Goal: Task Accomplishment & Management: Manage account settings

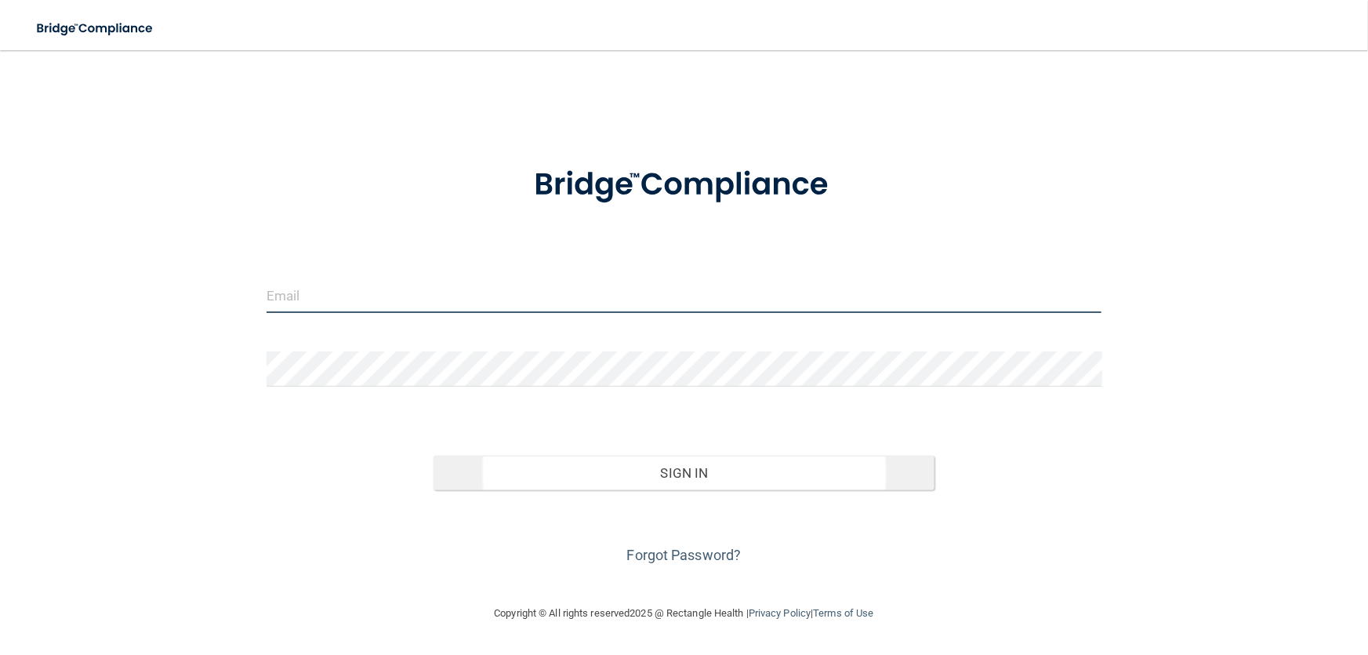
type input "[EMAIL_ADDRESS][DOMAIN_NAME]"
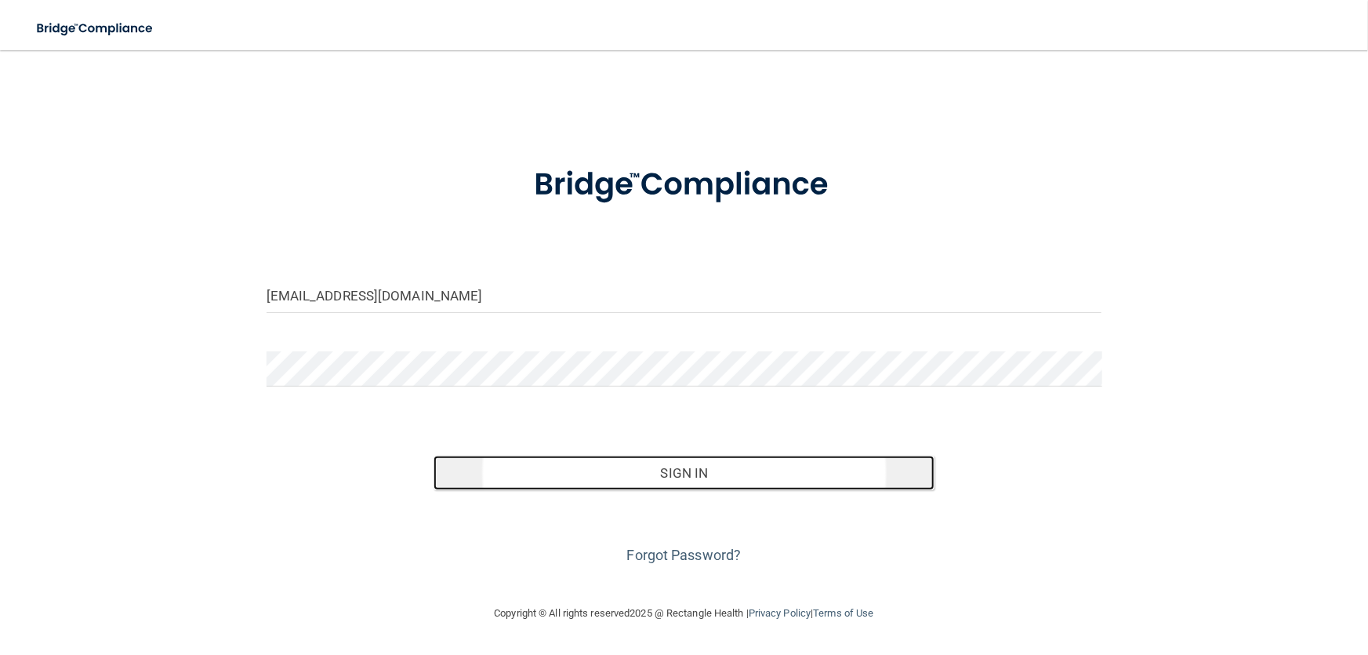
click at [709, 481] on button "Sign In" at bounding box center [684, 472] width 501 height 34
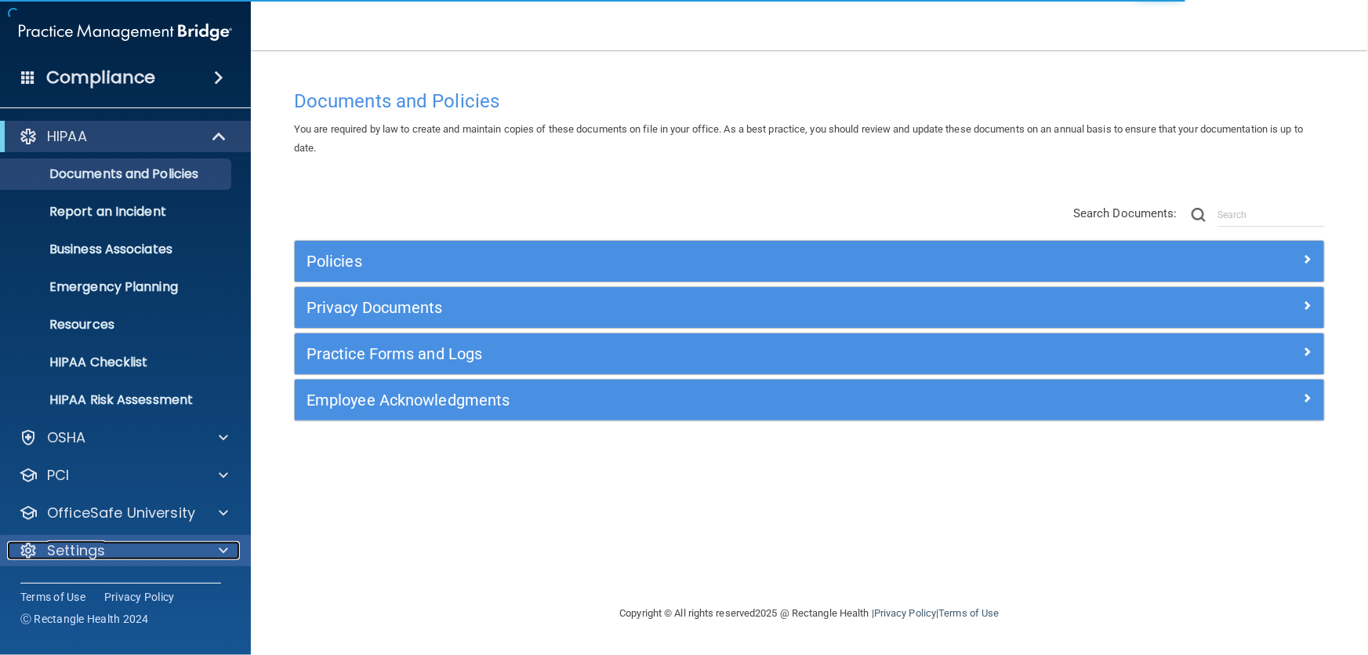
click at [195, 548] on div "Settings" at bounding box center [104, 550] width 194 height 19
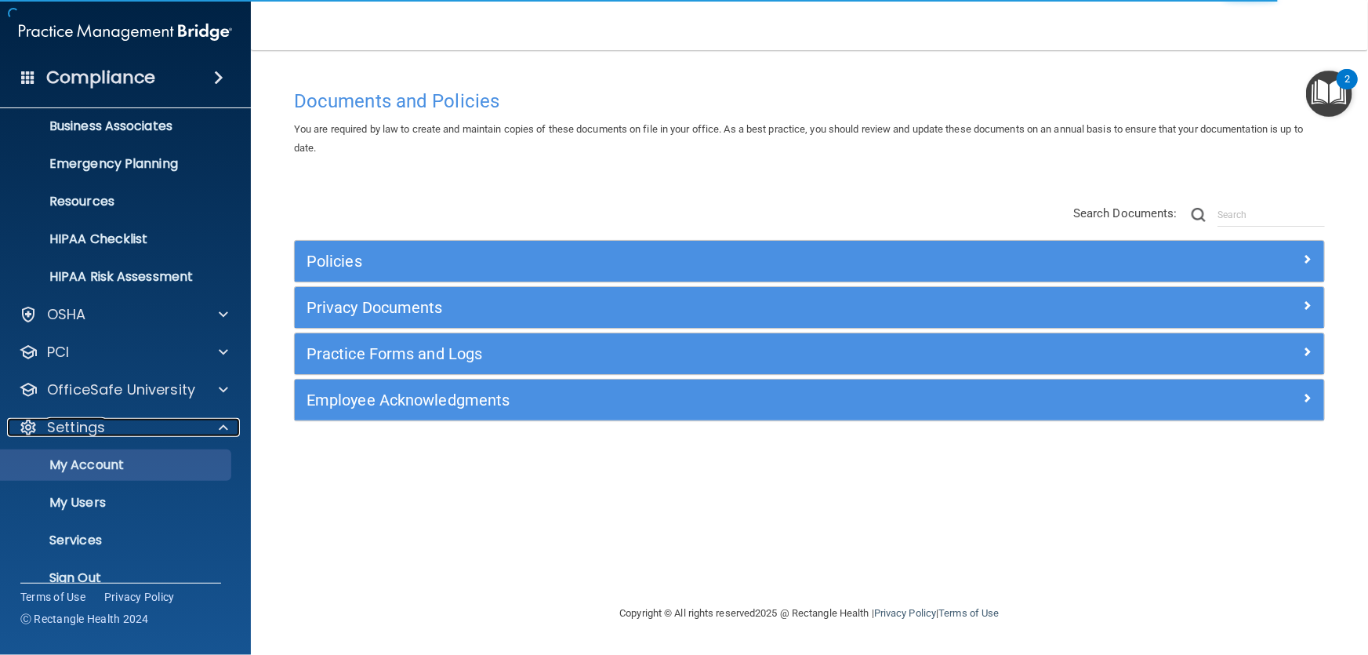
scroll to position [145, 0]
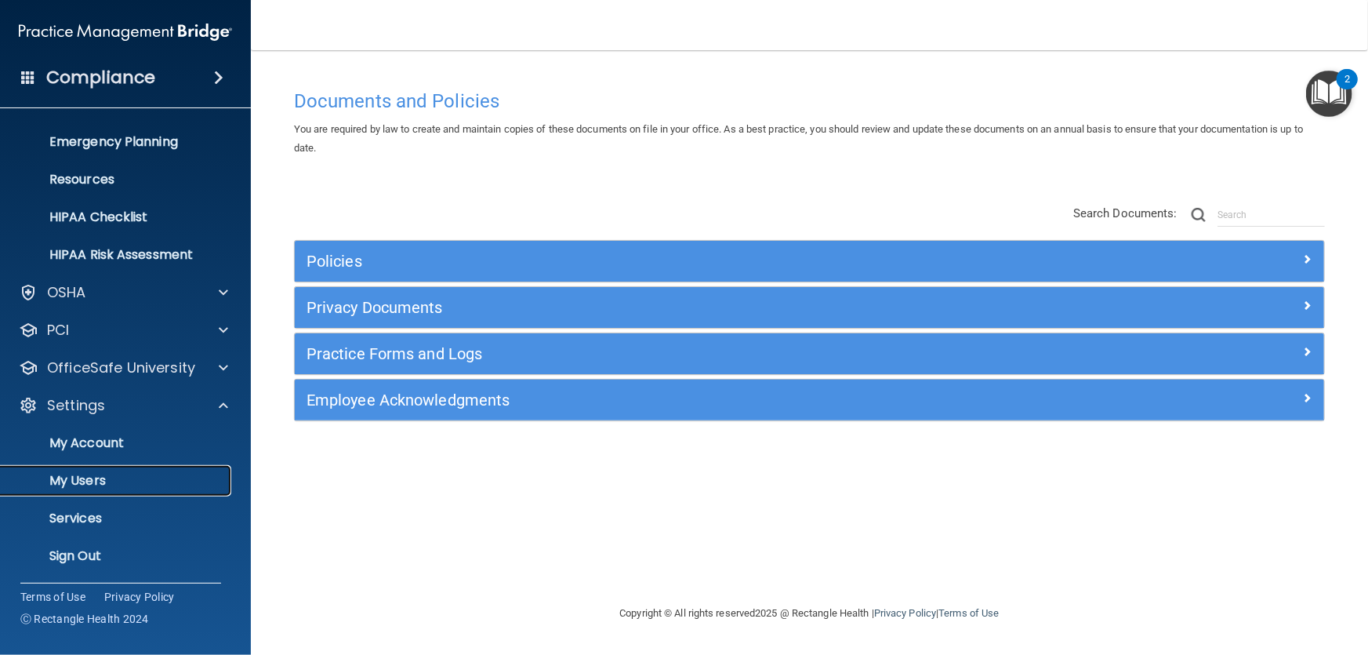
click at [125, 475] on p "My Users" at bounding box center [117, 481] width 214 height 16
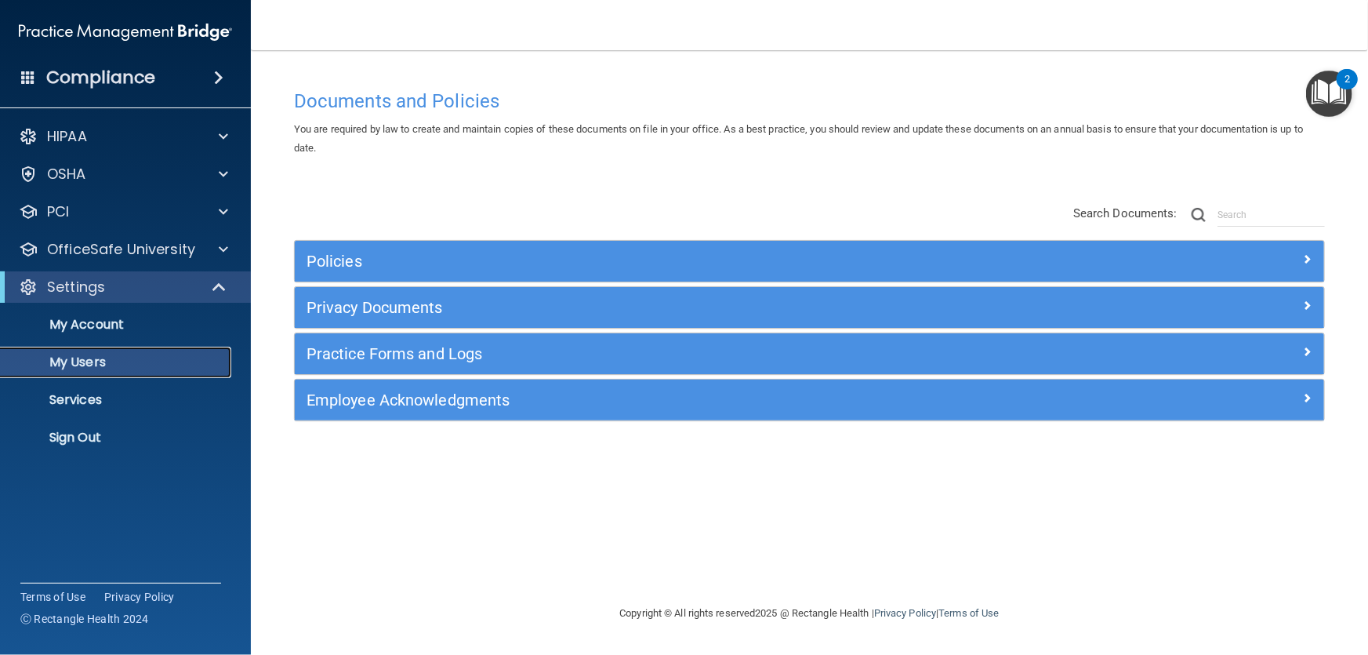
select select "20"
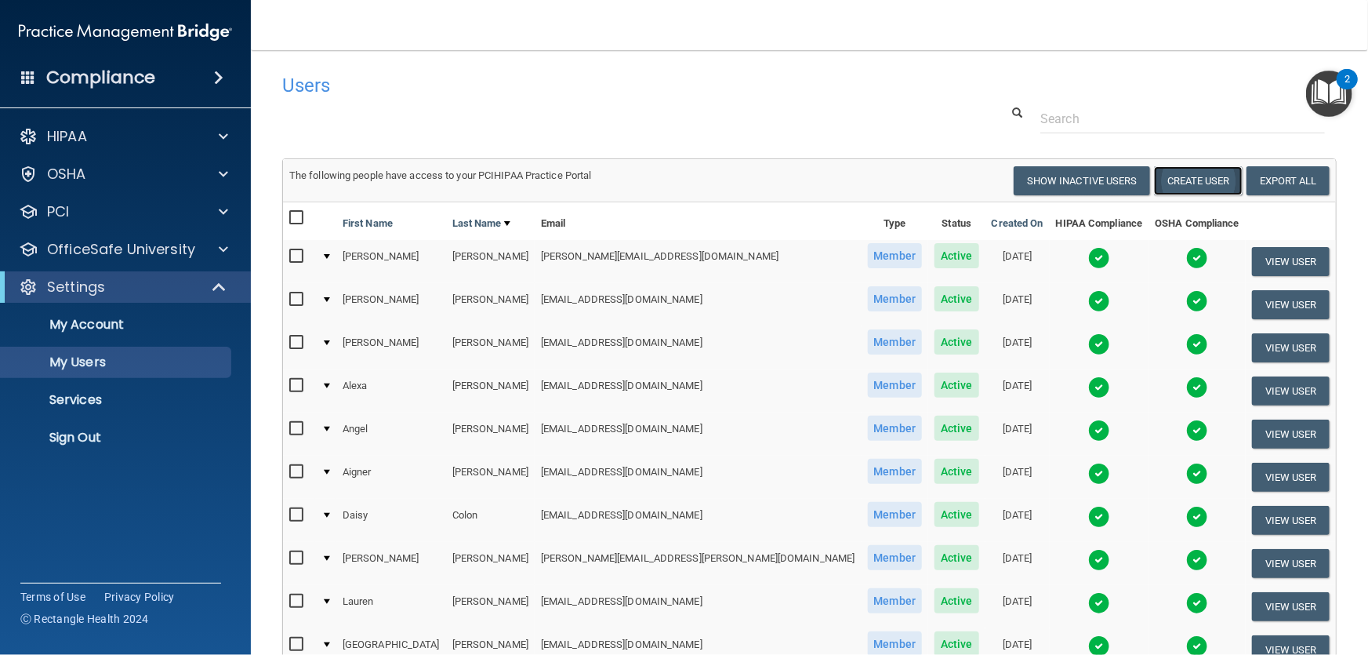
click at [1190, 178] on button "Create User" at bounding box center [1198, 180] width 89 height 29
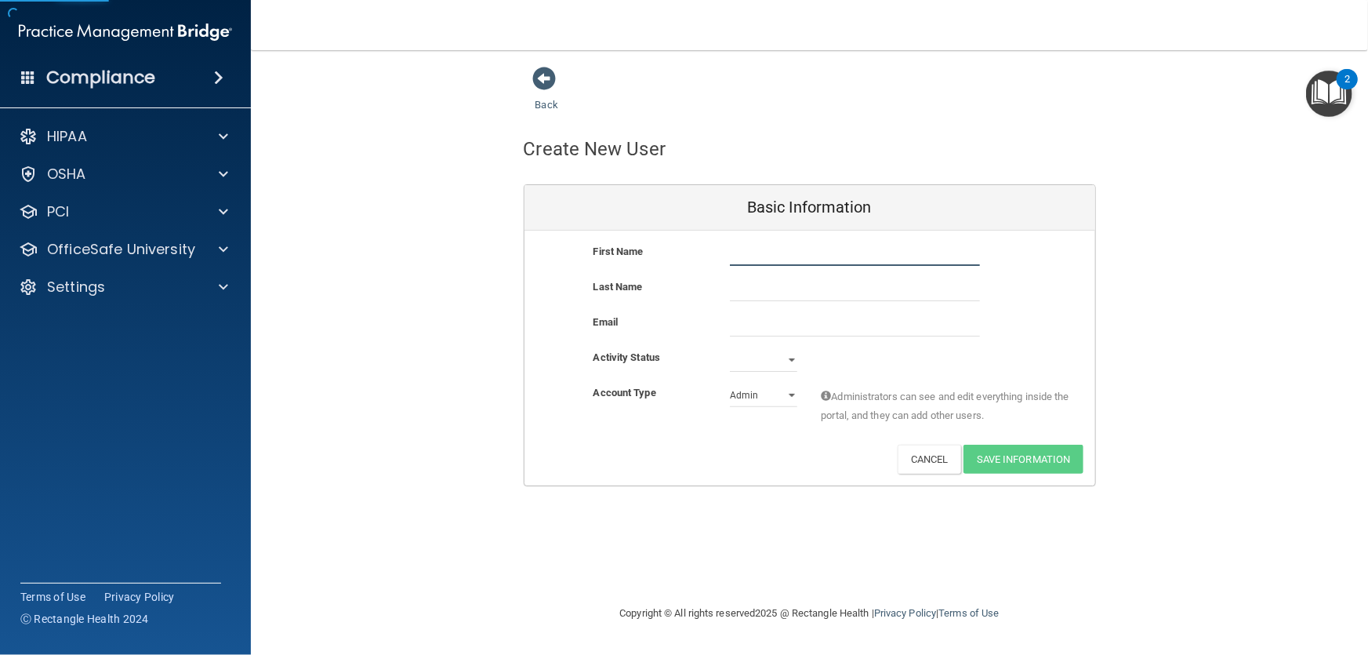
click at [764, 251] on input "text" at bounding box center [855, 254] width 250 height 24
type input "Barbie"
type input "r"
type input "[PERSON_NAME]"
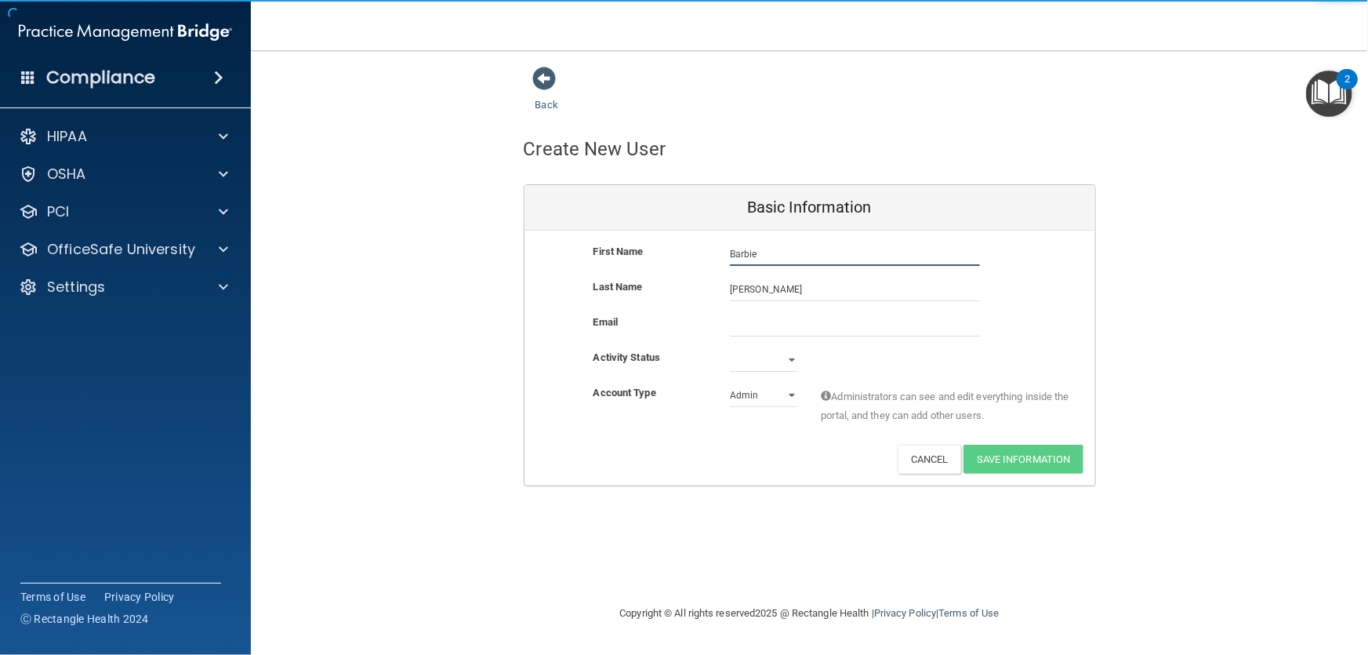
drag, startPoint x: 771, startPoint y: 256, endPoint x: 709, endPoint y: 242, distance: 63.5
click at [709, 242] on div "First Name [PERSON_NAME]" at bounding box center [809, 254] width 571 height 24
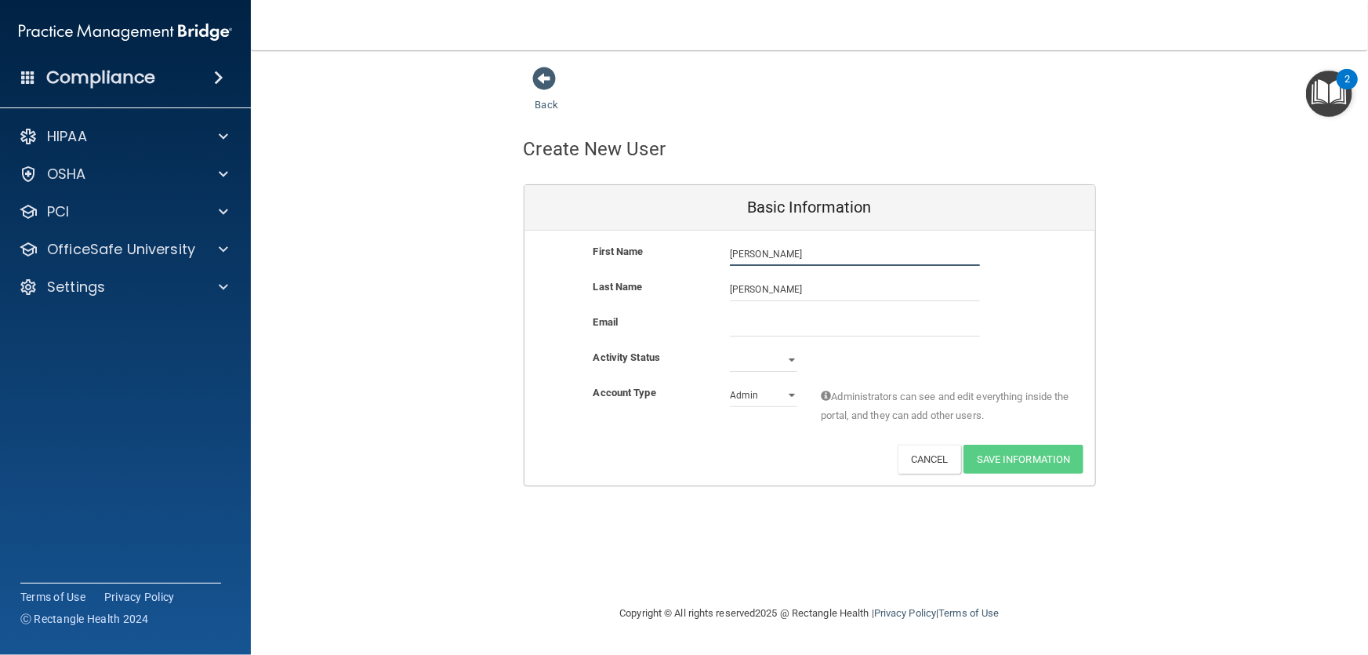
type input "[PERSON_NAME]"
click at [739, 314] on input "email" at bounding box center [855, 325] width 250 height 24
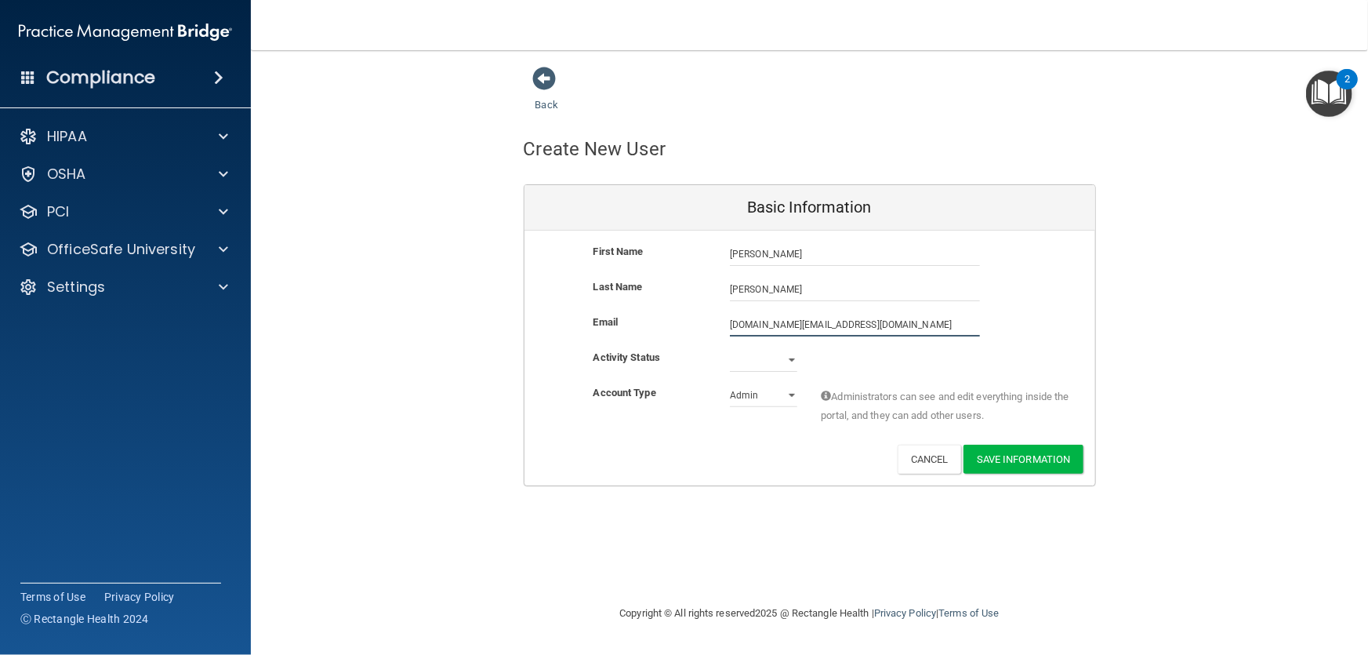
type input "[DOMAIN_NAME][EMAIL_ADDRESS][DOMAIN_NAME]"
click at [753, 361] on select "Active Inactive" at bounding box center [763, 360] width 67 height 24
select select "active"
click at [730, 348] on select "Active Inactive" at bounding box center [763, 360] width 67 height 24
click at [766, 397] on select "Admin Member" at bounding box center [763, 395] width 67 height 24
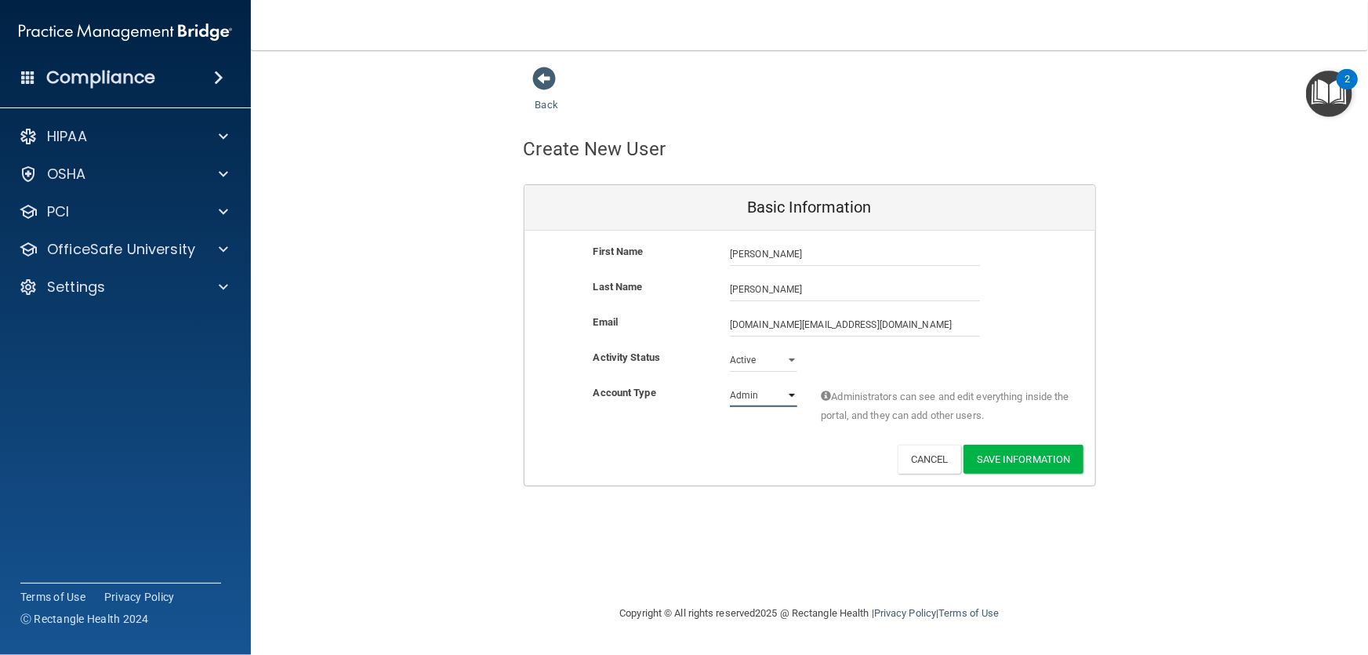
select select "practice_member"
click at [730, 383] on select "Admin Member" at bounding box center [763, 395] width 67 height 24
click at [1020, 466] on button "Save Information" at bounding box center [1023, 458] width 120 height 29
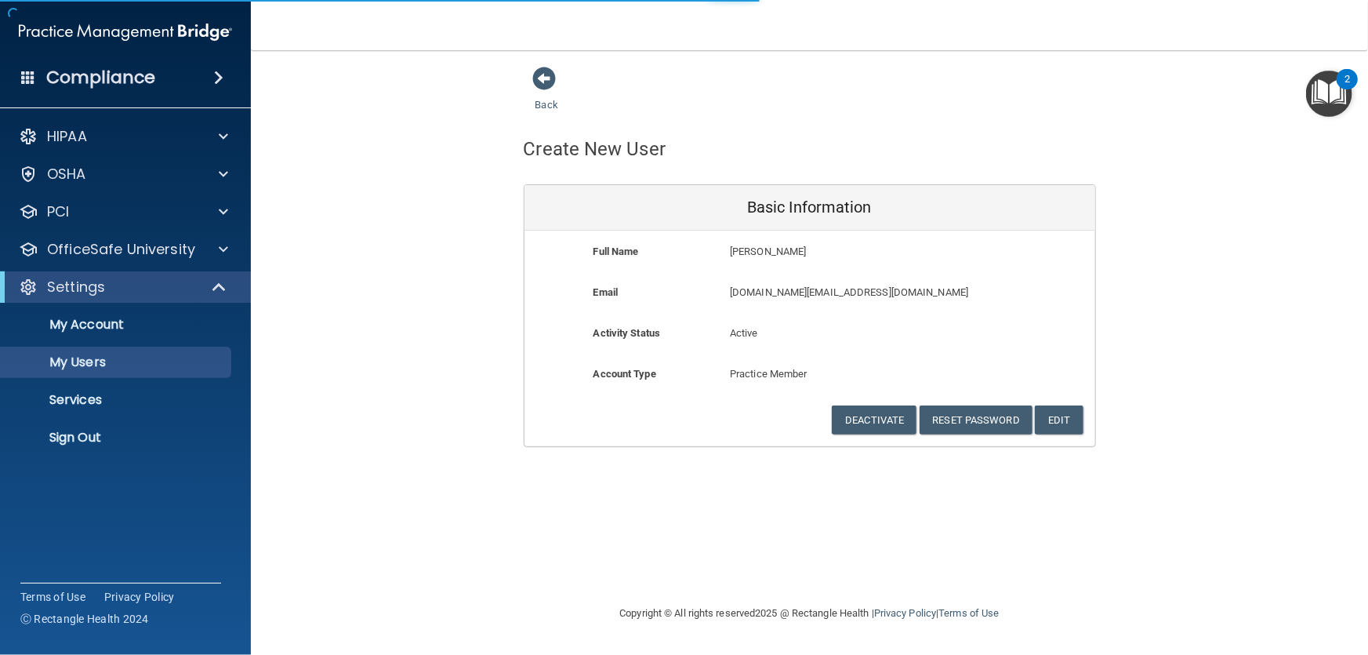
select select "20"
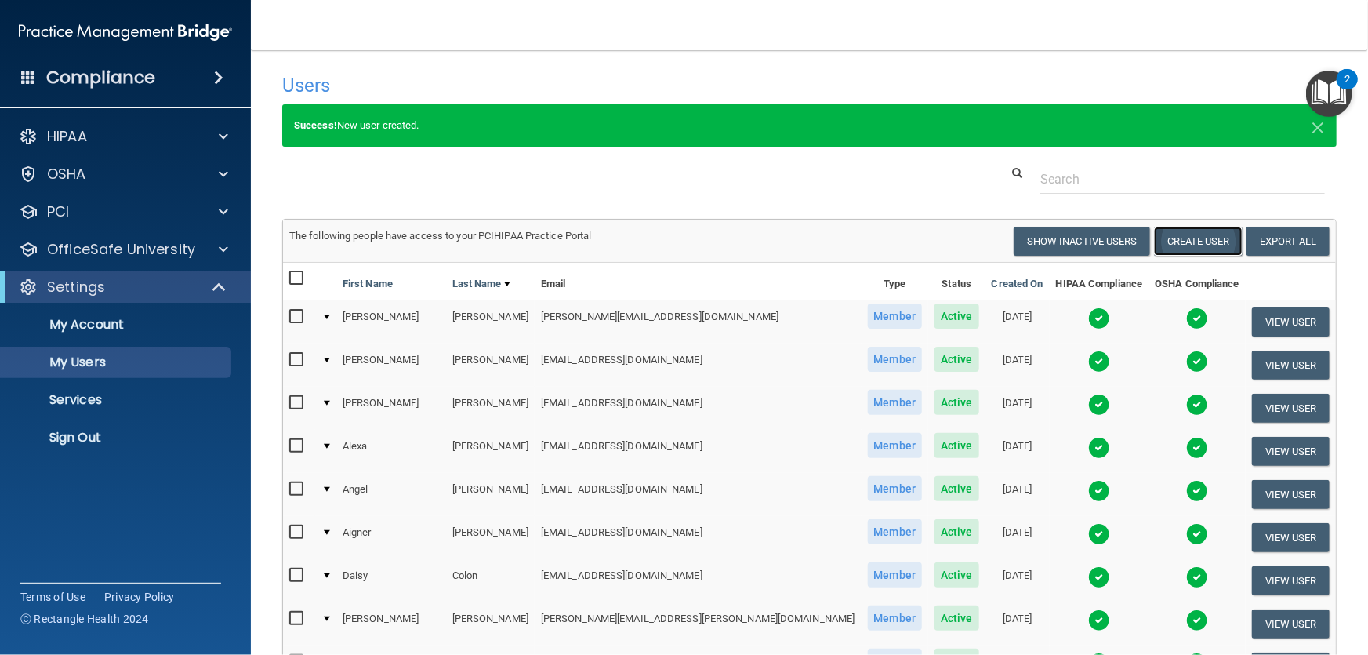
click at [1191, 243] on button "Create User" at bounding box center [1198, 241] width 89 height 29
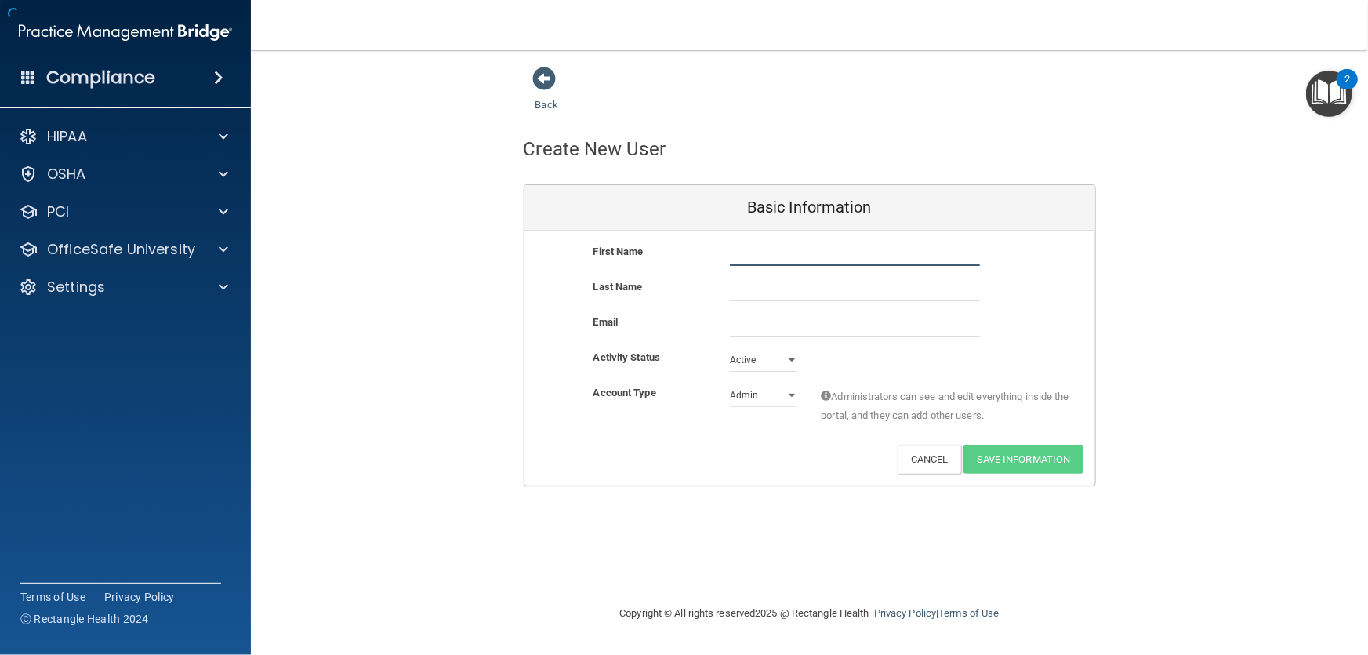
click at [767, 251] on input "text" at bounding box center [855, 254] width 250 height 24
type input "[PERSON_NAME]"
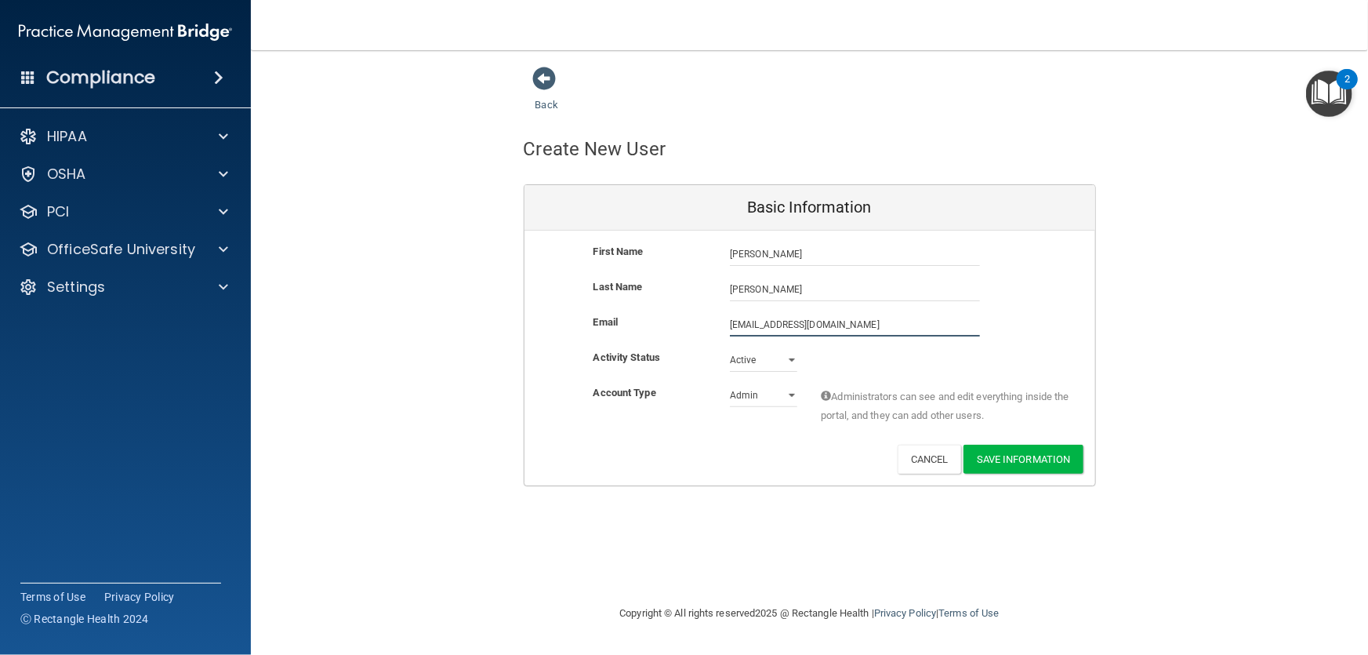
type input "[EMAIL_ADDRESS][DOMAIN_NAME]"
click at [774, 386] on select "Admin Member" at bounding box center [763, 398] width 67 height 24
select select "practice_member"
click at [730, 383] on select "Admin Member" at bounding box center [763, 395] width 67 height 24
click at [1022, 470] on button "Save Information" at bounding box center [1023, 458] width 120 height 29
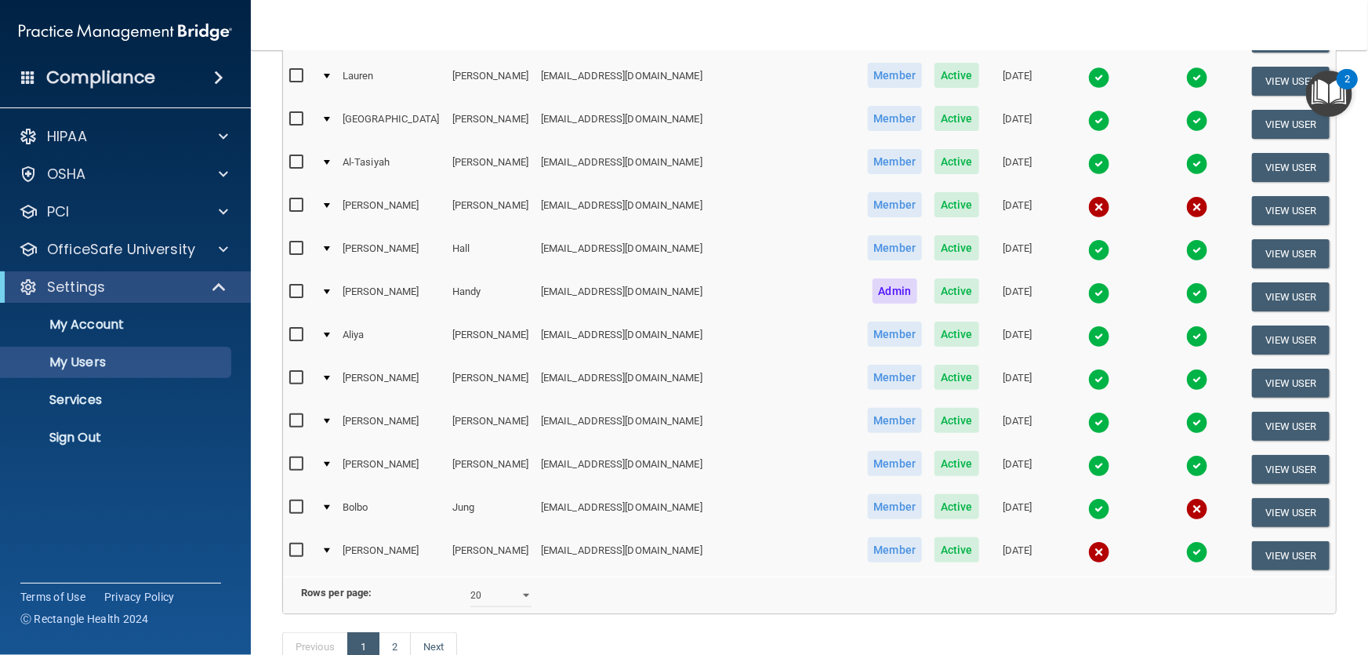
scroll to position [593, 0]
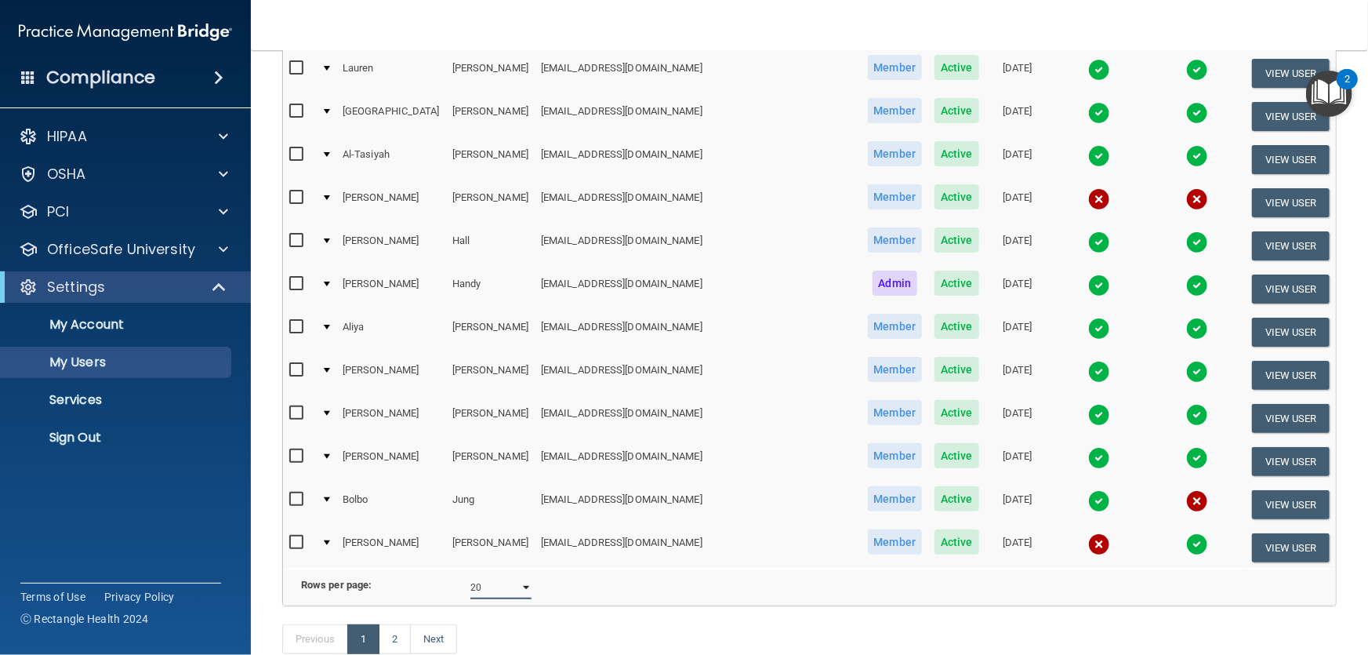
click at [524, 581] on select "10 20 30 40 all" at bounding box center [500, 587] width 61 height 24
select select "35"
click at [470, 580] on select "10 20 30 40 all" at bounding box center [500, 587] width 61 height 24
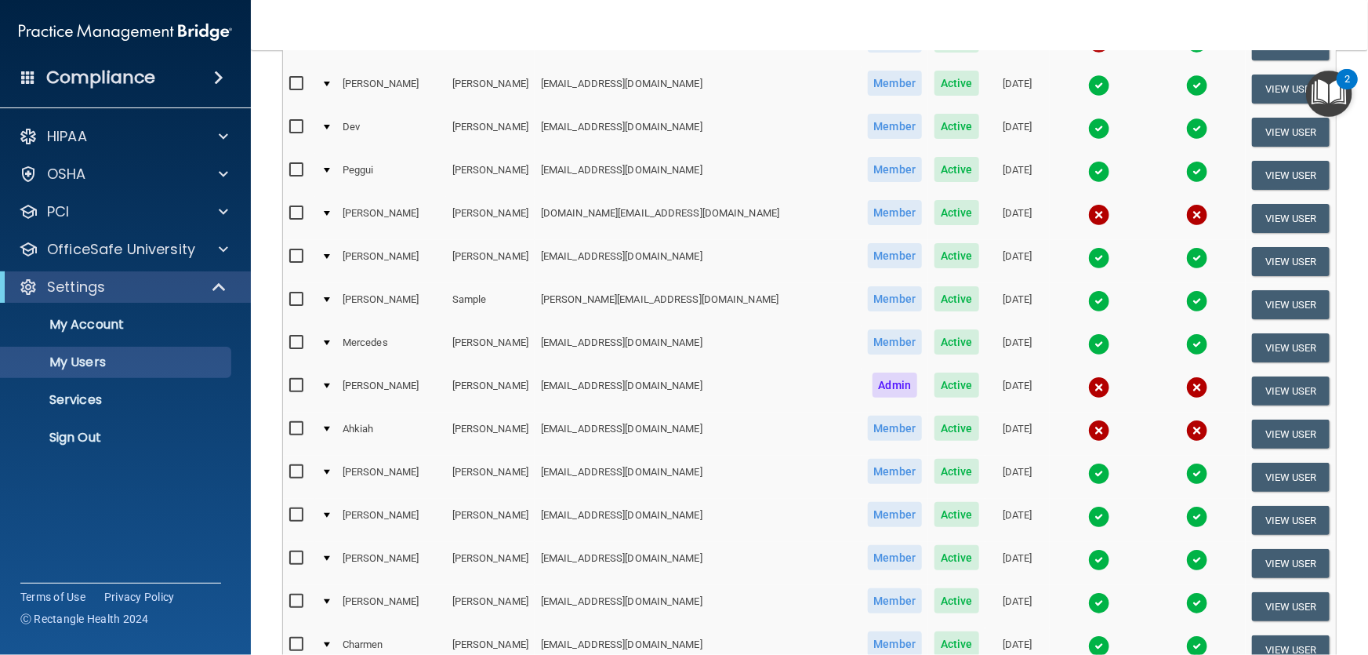
scroll to position [1278, 0]
